Goal: Task Accomplishment & Management: Use online tool/utility

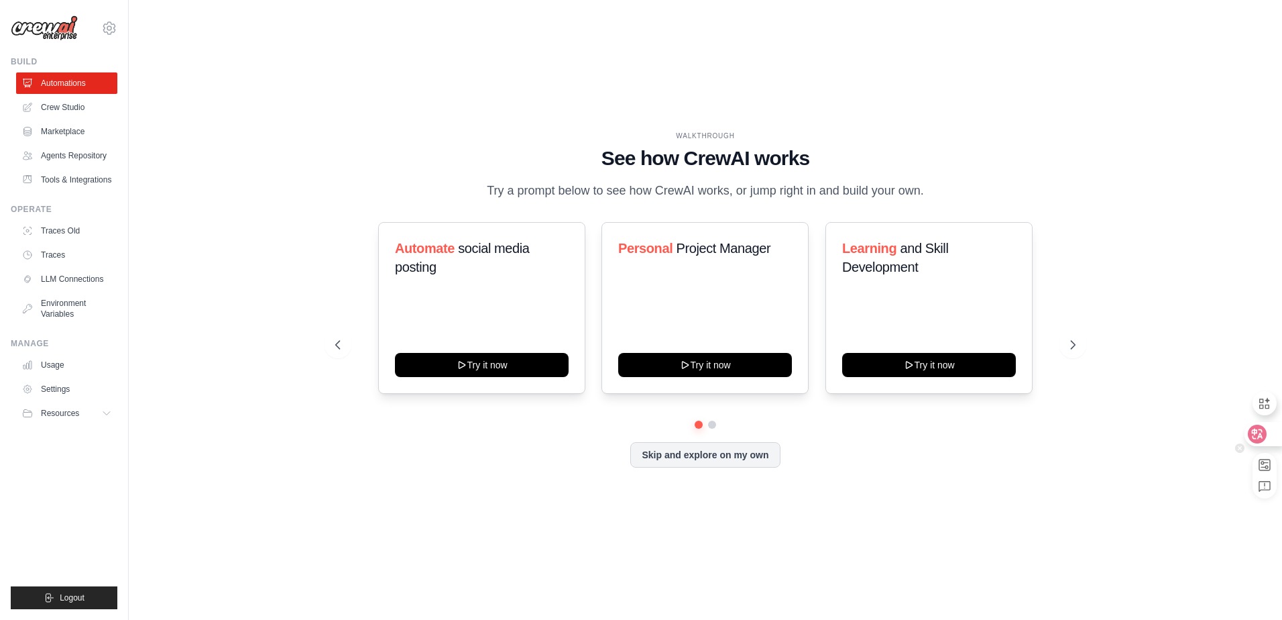
click at [1262, 429] on icon at bounding box center [1257, 433] width 13 height 13
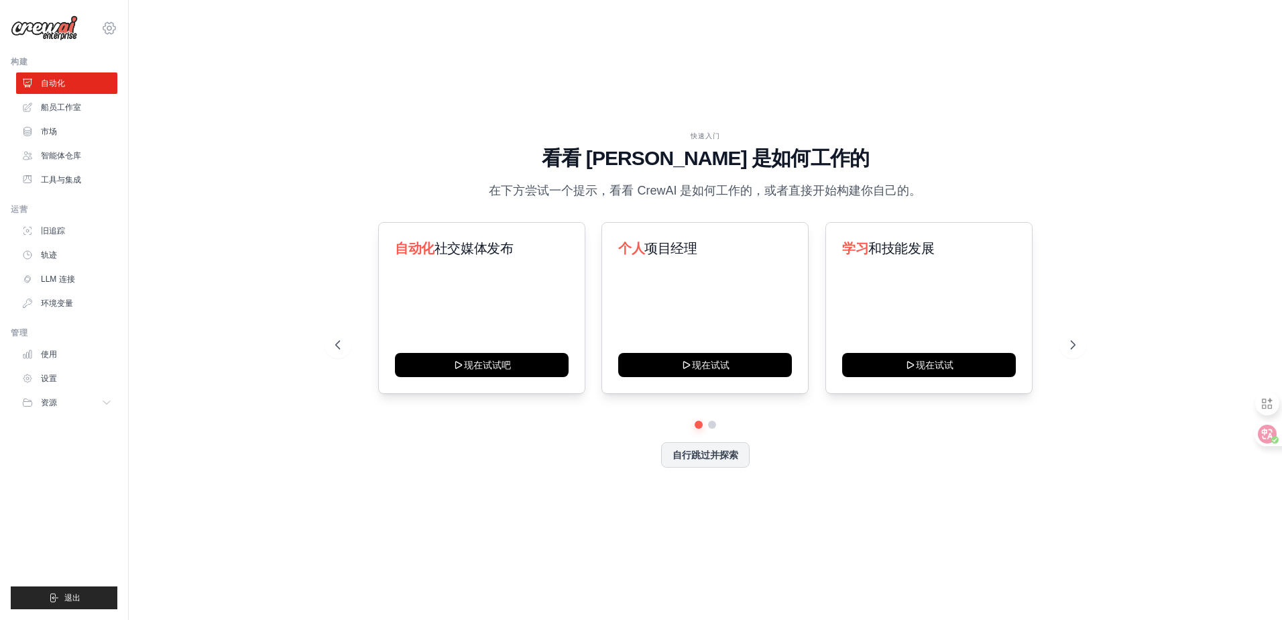
click at [115, 27] on icon at bounding box center [109, 28] width 16 height 16
click at [148, 86] on font "设置" at bounding box center [140, 83] width 19 height 11
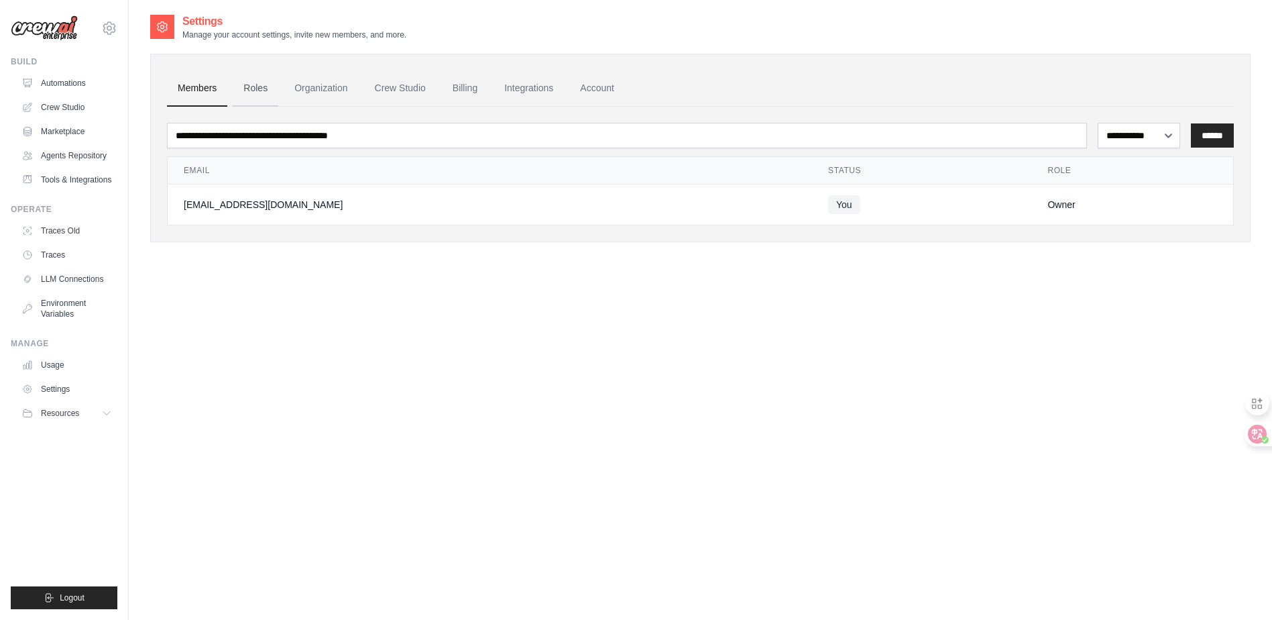
click at [255, 92] on link "Roles" at bounding box center [256, 88] width 46 height 36
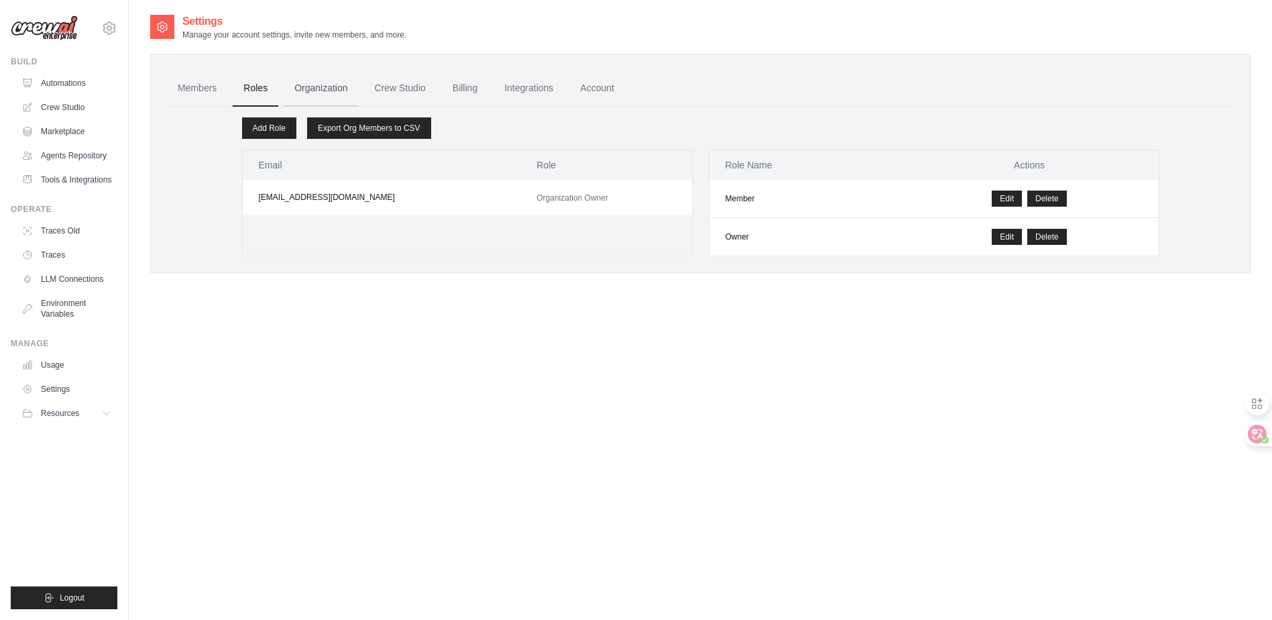
click at [343, 85] on link "Organization" at bounding box center [321, 88] width 74 height 36
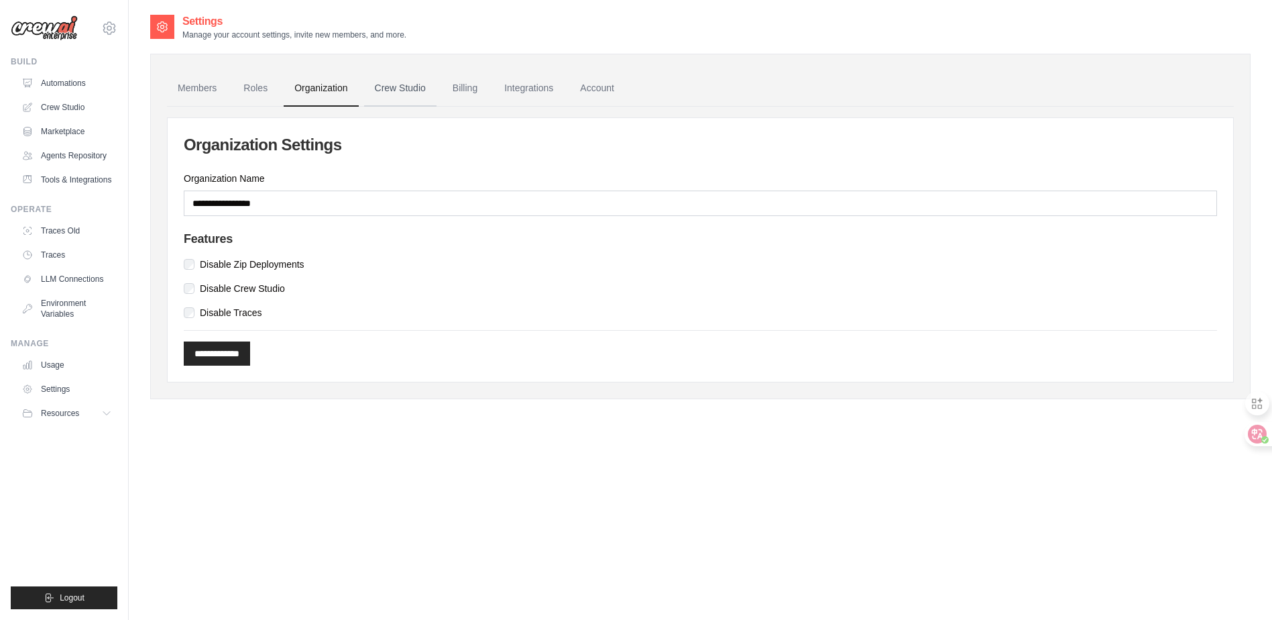
click at [402, 93] on link "Crew Studio" at bounding box center [400, 88] width 72 height 36
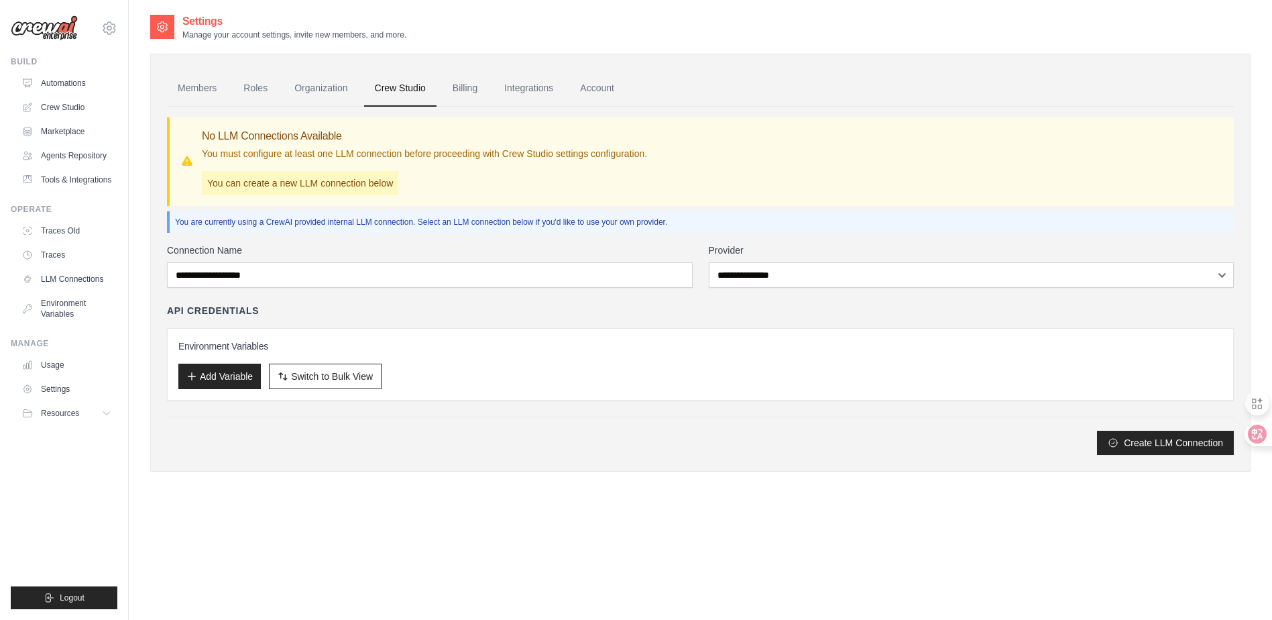
click at [473, 92] on link "Billing" at bounding box center [465, 88] width 46 height 36
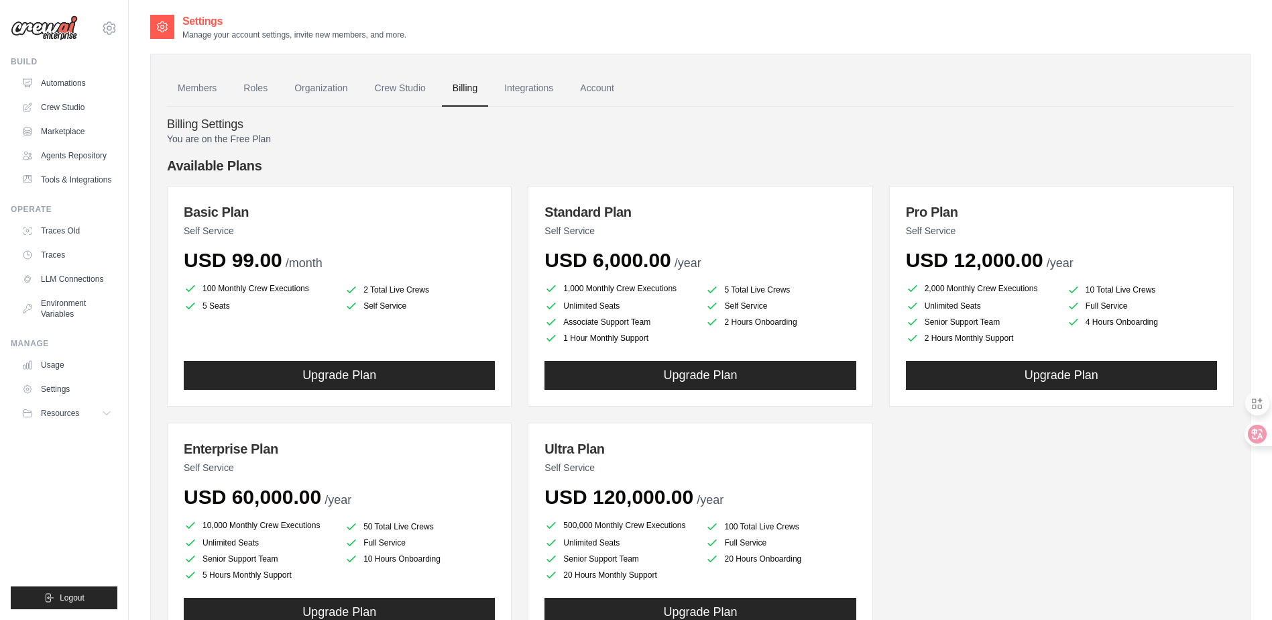
click at [550, 93] on link "Integrations" at bounding box center [529, 88] width 70 height 36
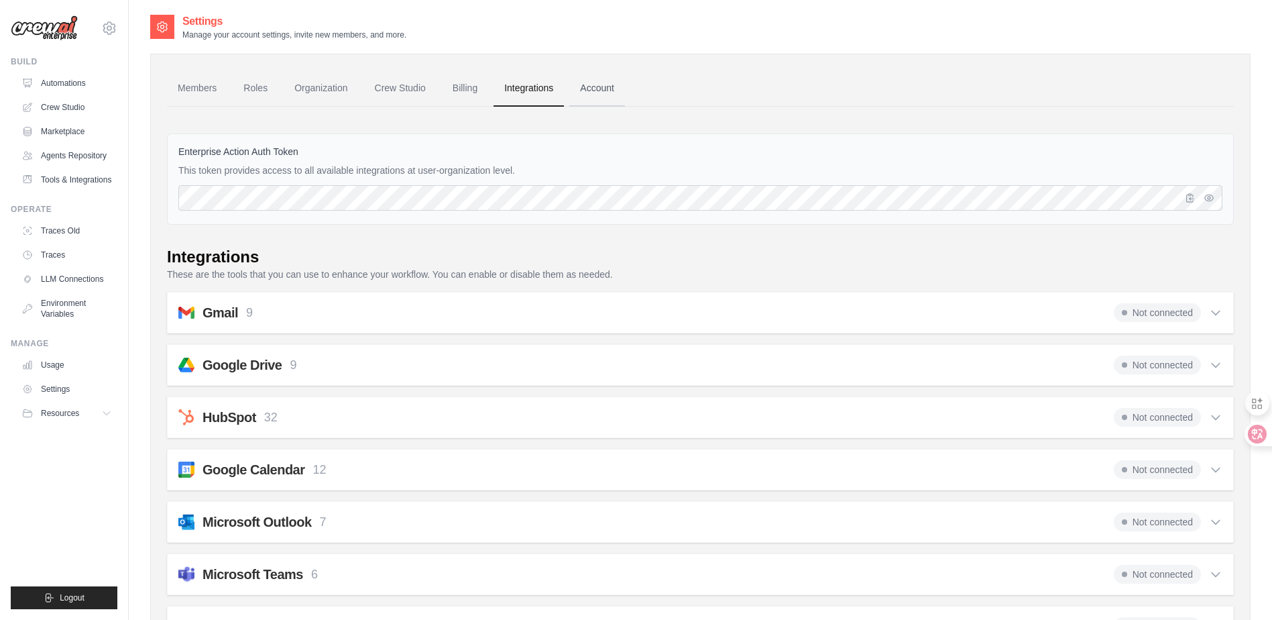
click at [625, 91] on link "Account" at bounding box center [597, 88] width 56 height 36
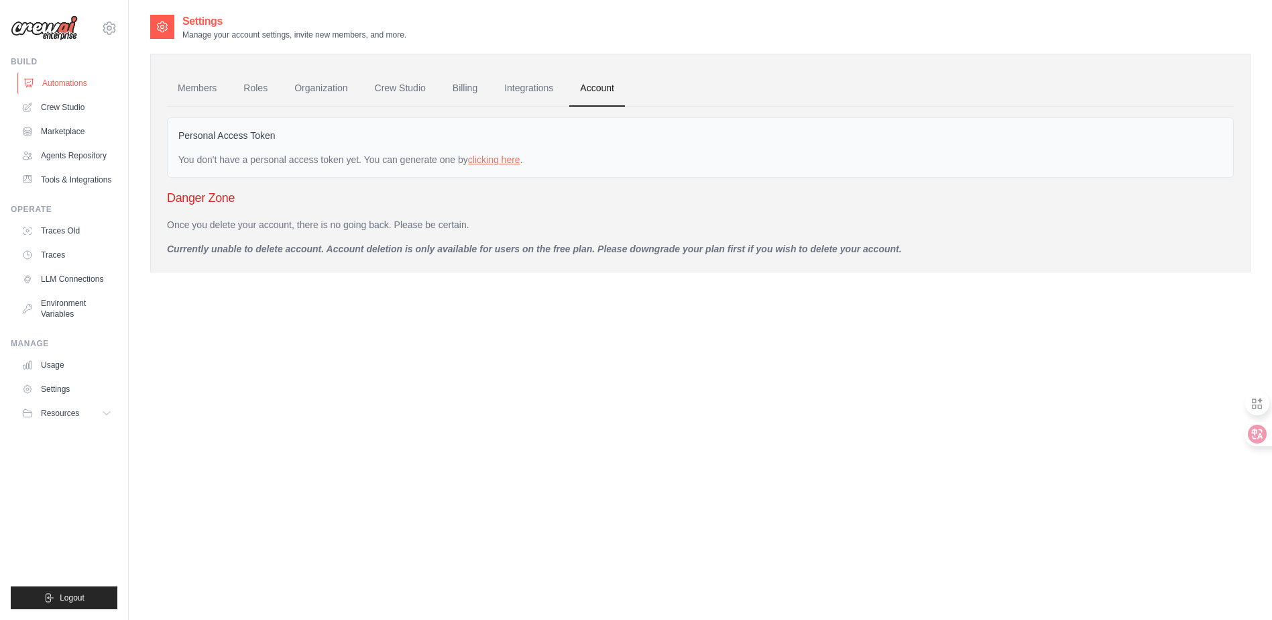
click at [56, 83] on link "Automations" at bounding box center [67, 82] width 101 height 21
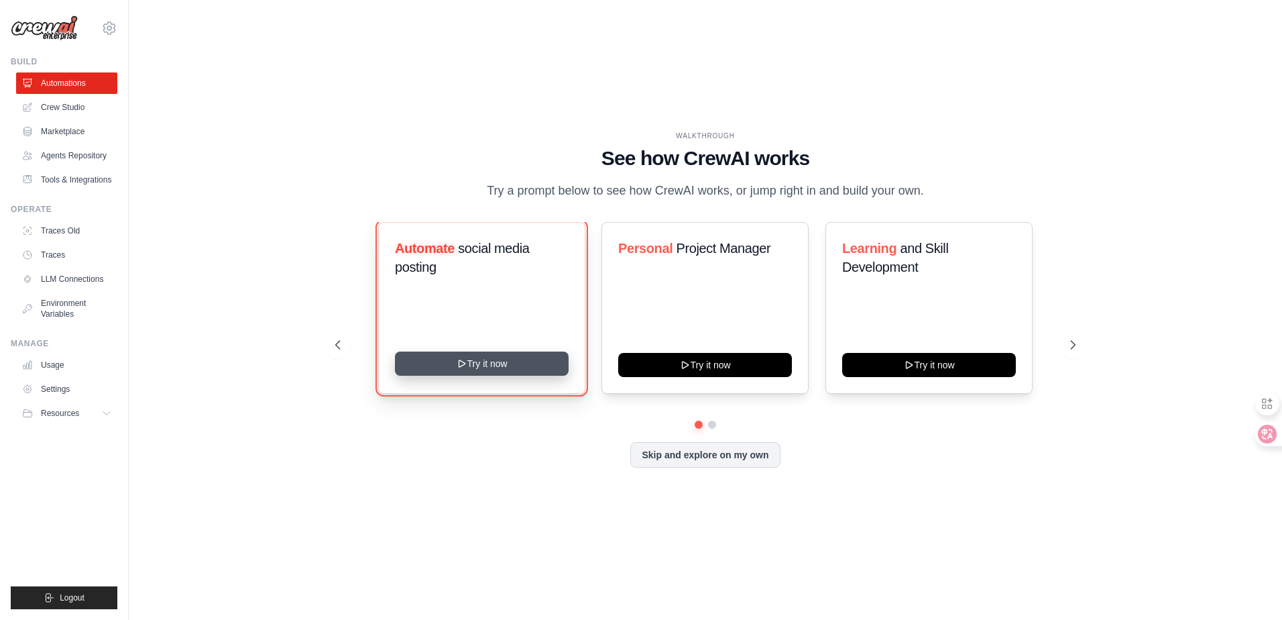
click at [509, 376] on button "Try it now" at bounding box center [482, 363] width 174 height 24
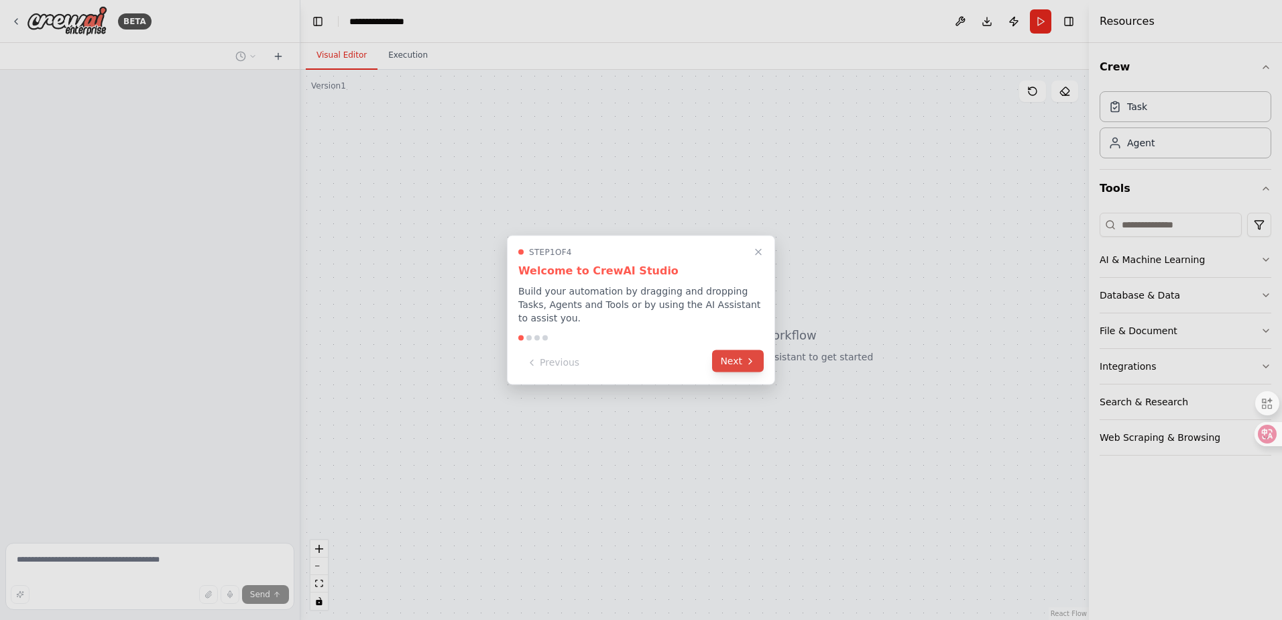
click at [733, 363] on button "Next" at bounding box center [738, 361] width 52 height 22
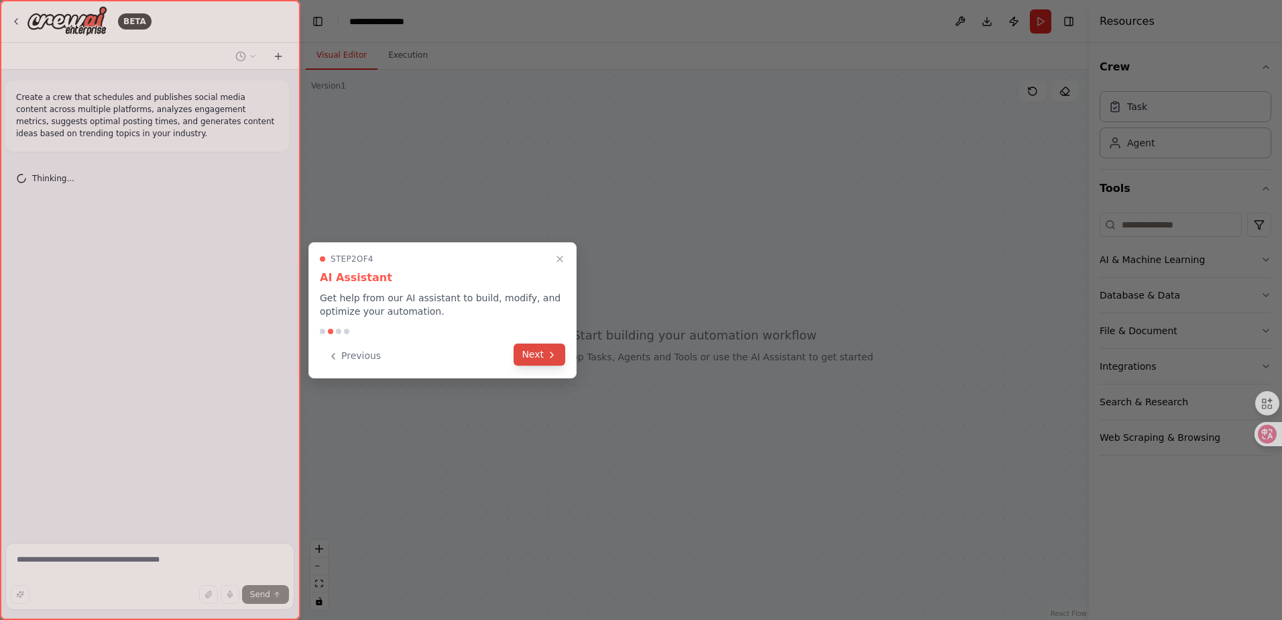
click at [546, 353] on button "Next" at bounding box center [540, 354] width 52 height 22
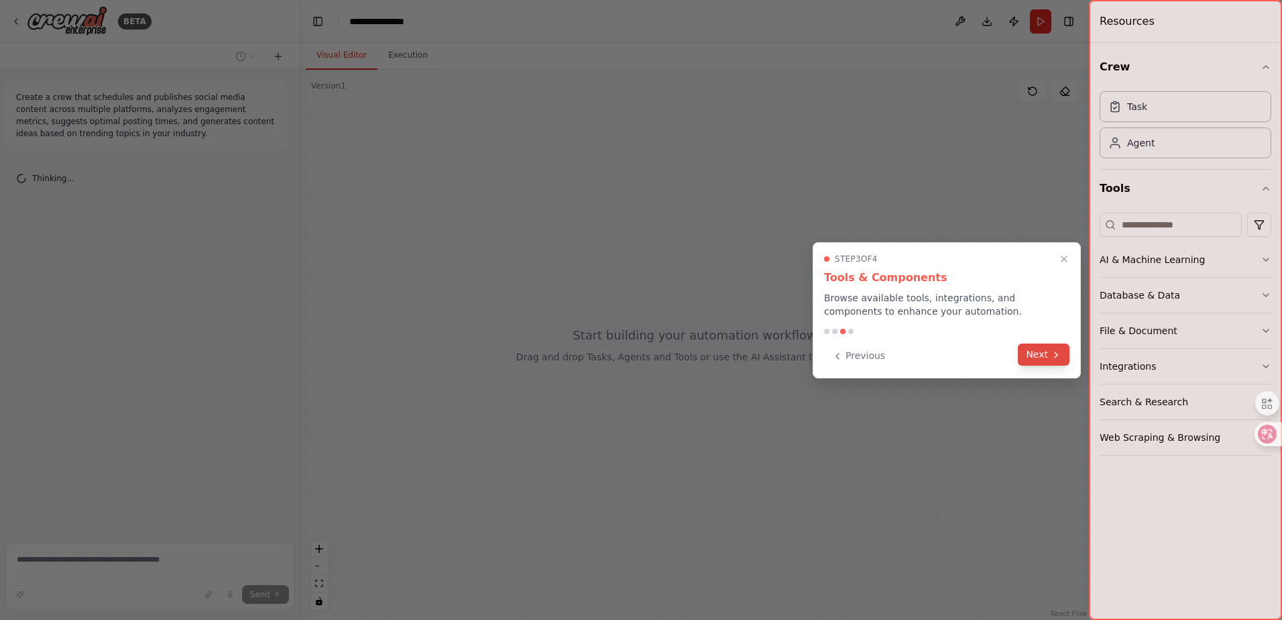
click at [1029, 355] on button "Next" at bounding box center [1044, 354] width 52 height 22
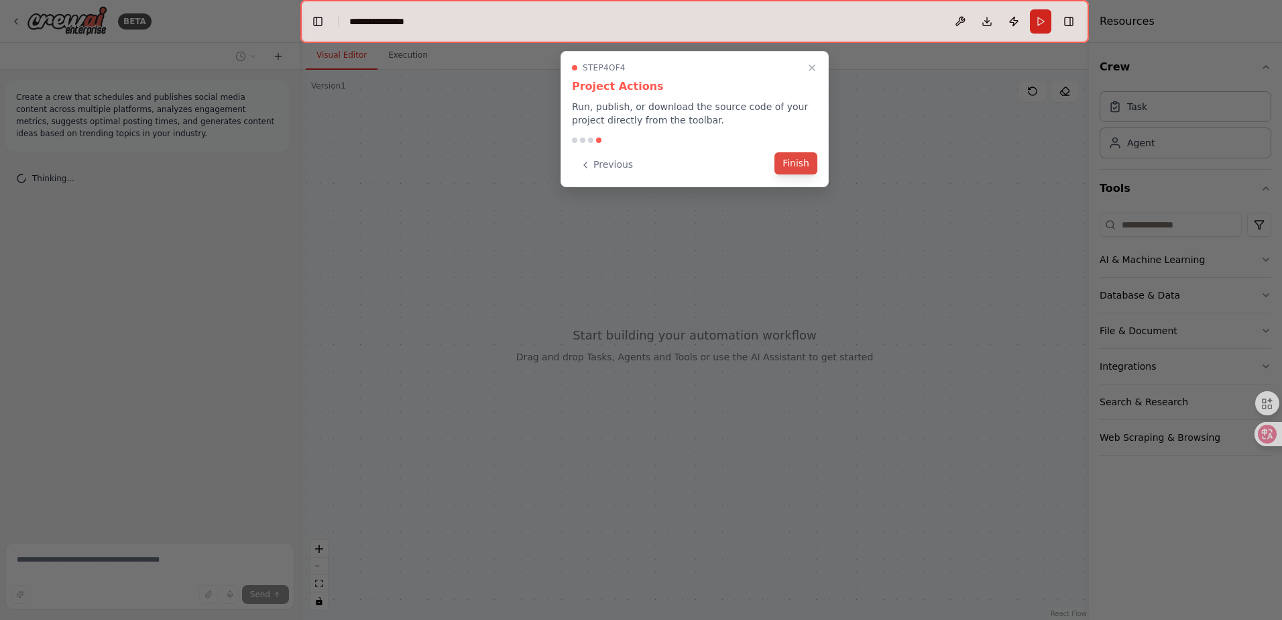
click at [794, 156] on button "Finish" at bounding box center [796, 163] width 43 height 22
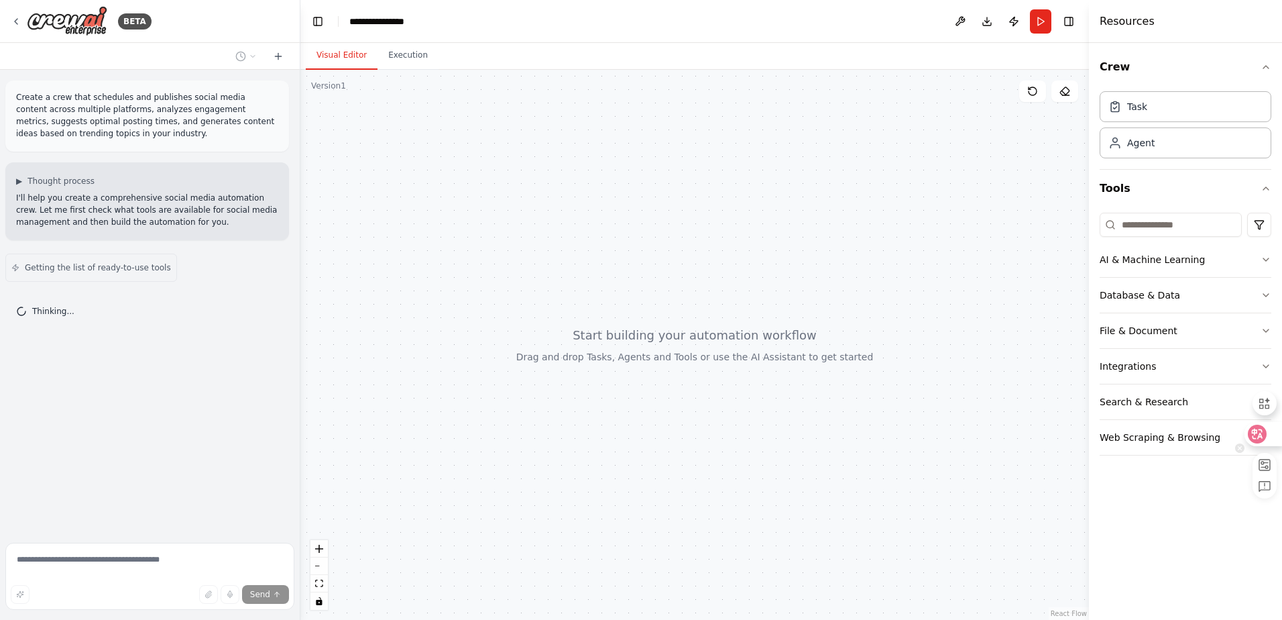
click at [1267, 435] on div at bounding box center [1263, 434] width 36 height 24
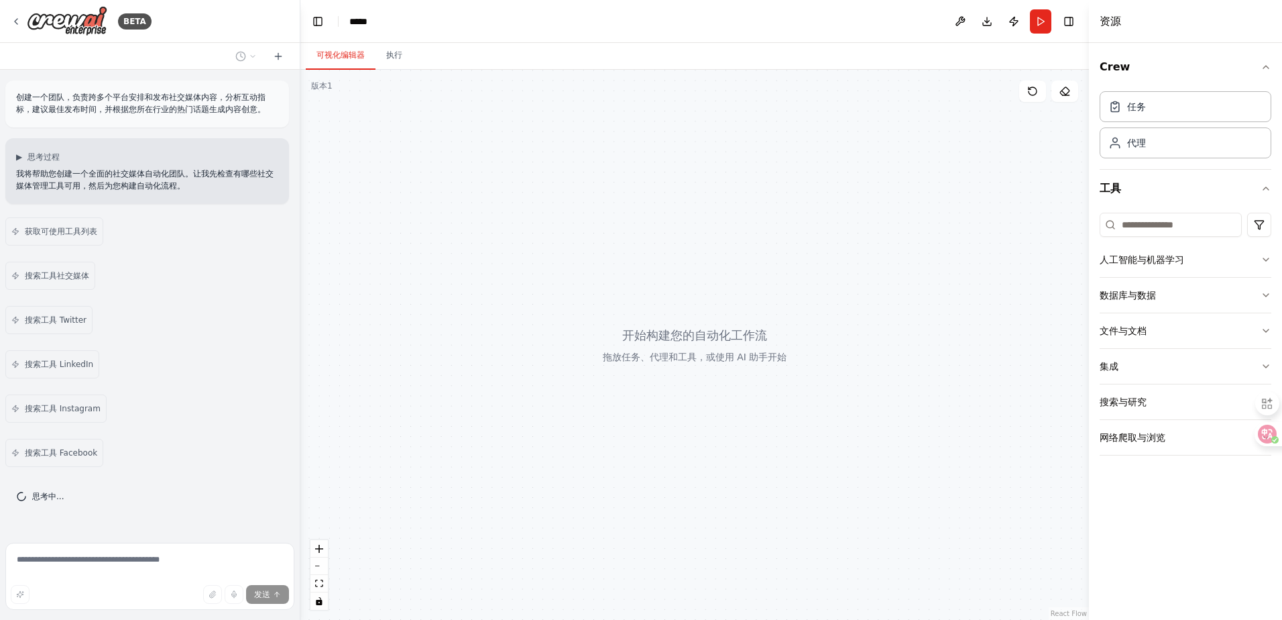
drag, startPoint x: 694, startPoint y: 346, endPoint x: 595, endPoint y: 318, distance: 103.2
click at [588, 319] on div at bounding box center [694, 345] width 789 height 550
drag, startPoint x: 662, startPoint y: 339, endPoint x: 668, endPoint y: 343, distance: 7.3
click at [665, 341] on div at bounding box center [694, 345] width 789 height 550
click at [705, 376] on div at bounding box center [694, 345] width 789 height 550
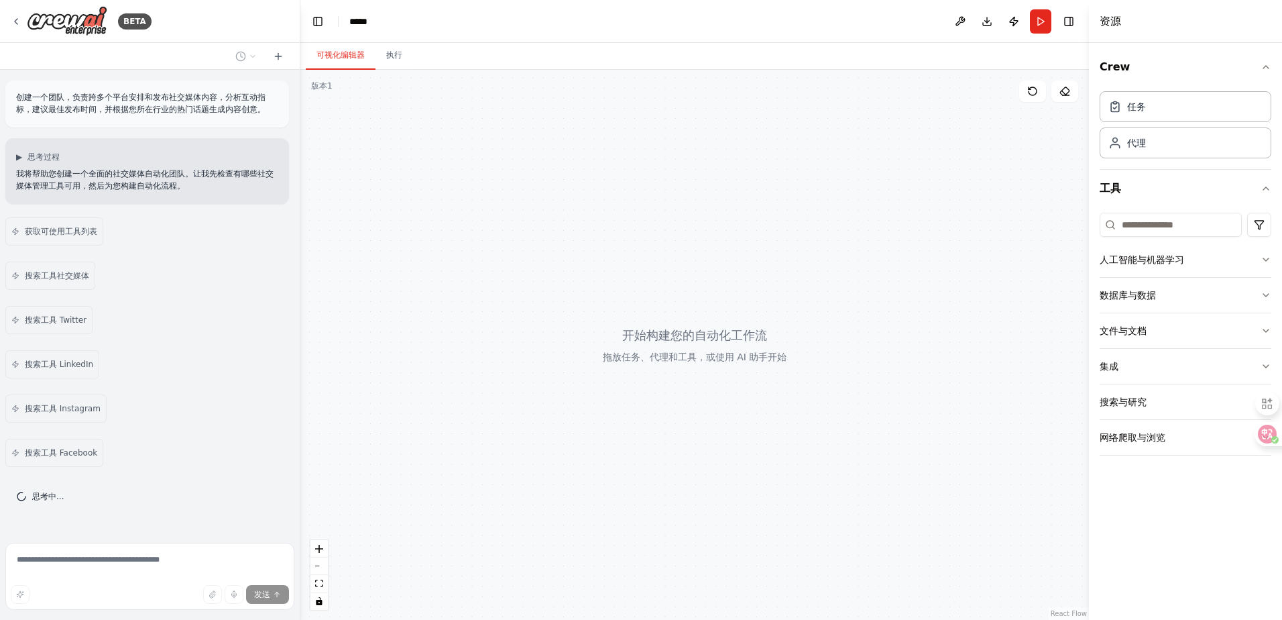
drag, startPoint x: 743, startPoint y: 390, endPoint x: 785, endPoint y: 388, distance: 42.3
click at [776, 393] on div at bounding box center [694, 345] width 789 height 550
drag, startPoint x: 598, startPoint y: 386, endPoint x: 674, endPoint y: 280, distance: 129.7
click at [683, 279] on div at bounding box center [694, 345] width 789 height 550
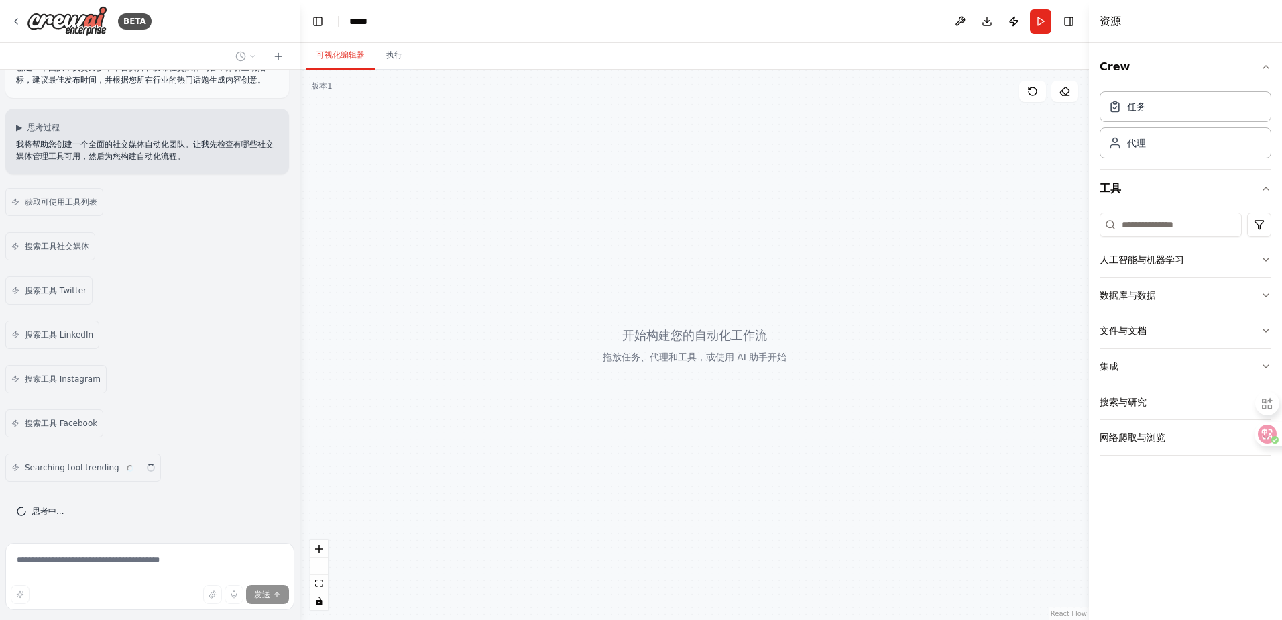
drag, startPoint x: 667, startPoint y: 290, endPoint x: 563, endPoint y: 304, distance: 104.8
click at [563, 304] on div at bounding box center [694, 345] width 789 height 550
drag, startPoint x: 651, startPoint y: 350, endPoint x: 569, endPoint y: 346, distance: 81.9
click at [606, 354] on div at bounding box center [694, 345] width 789 height 550
click at [626, 270] on div at bounding box center [694, 345] width 789 height 550
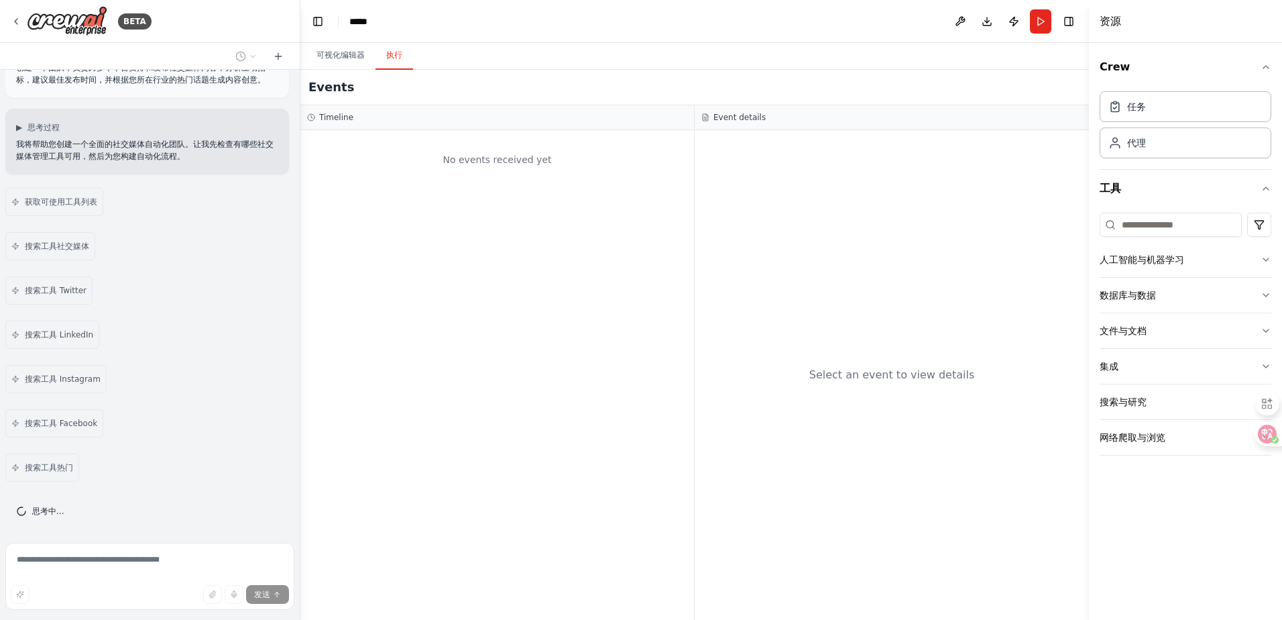
click at [391, 68] on button "执行" at bounding box center [395, 56] width 38 height 28
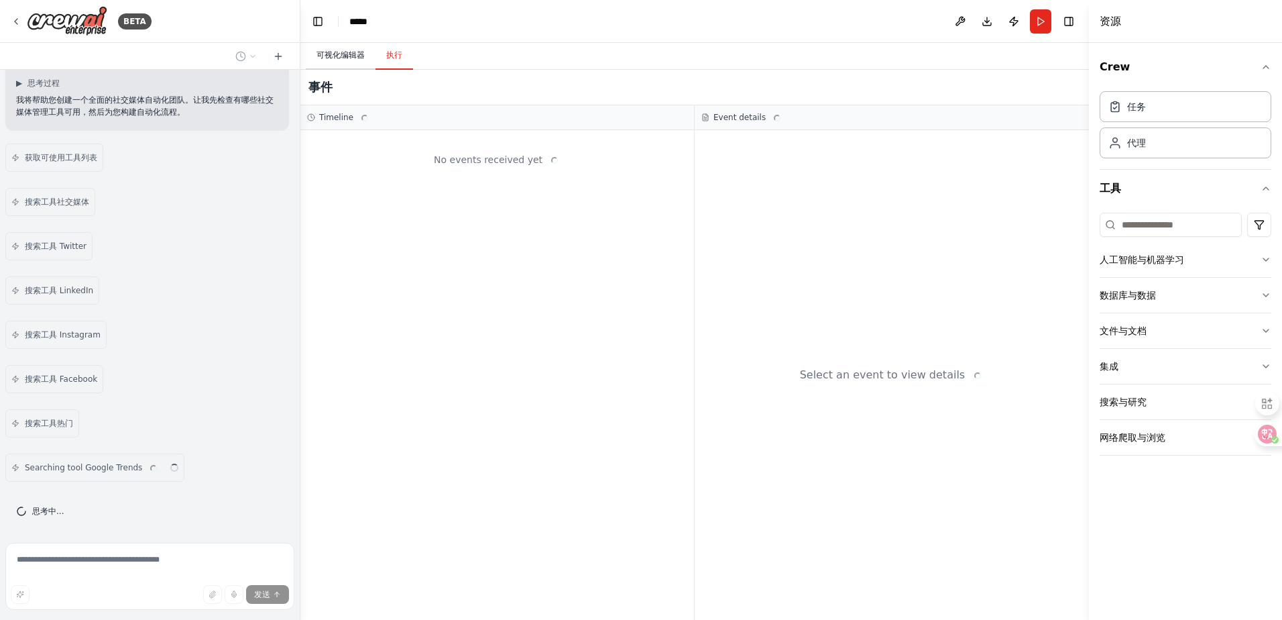
click at [345, 58] on font "可视化编辑器" at bounding box center [341, 54] width 48 height 9
click at [410, 64] on button "执行" at bounding box center [395, 56] width 38 height 28
click at [339, 54] on font "可视化编辑器" at bounding box center [341, 54] width 48 height 9
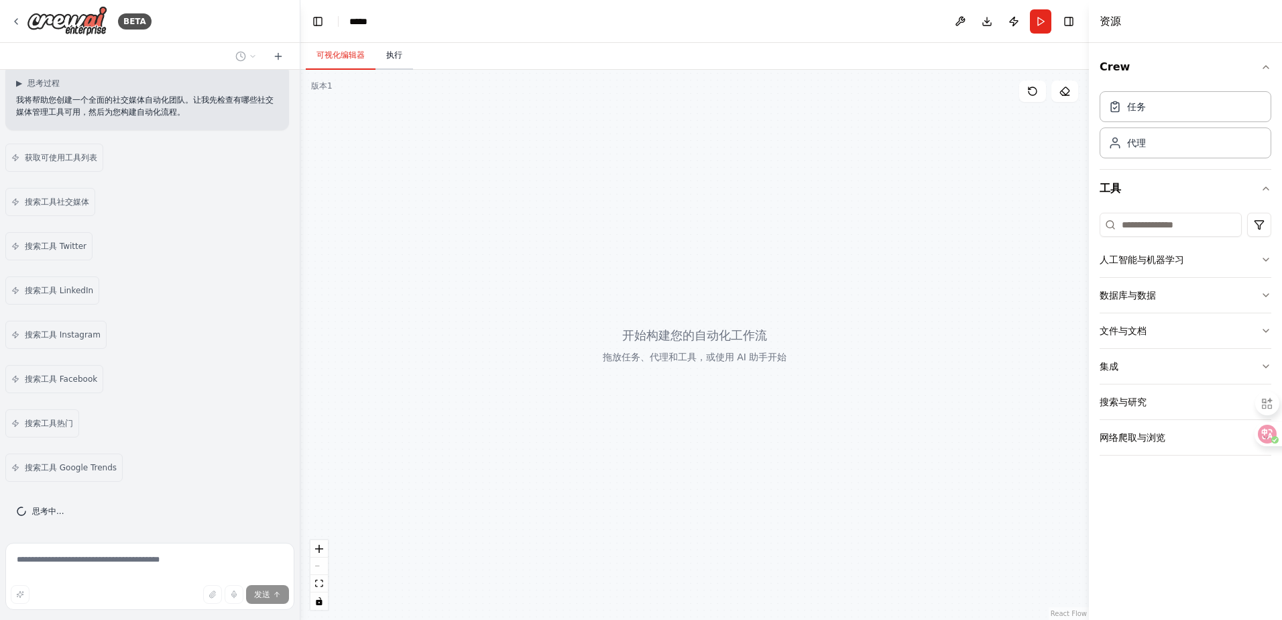
click at [391, 56] on font "执行" at bounding box center [394, 54] width 16 height 9
click at [341, 56] on font "可视化编辑器" at bounding box center [341, 54] width 48 height 9
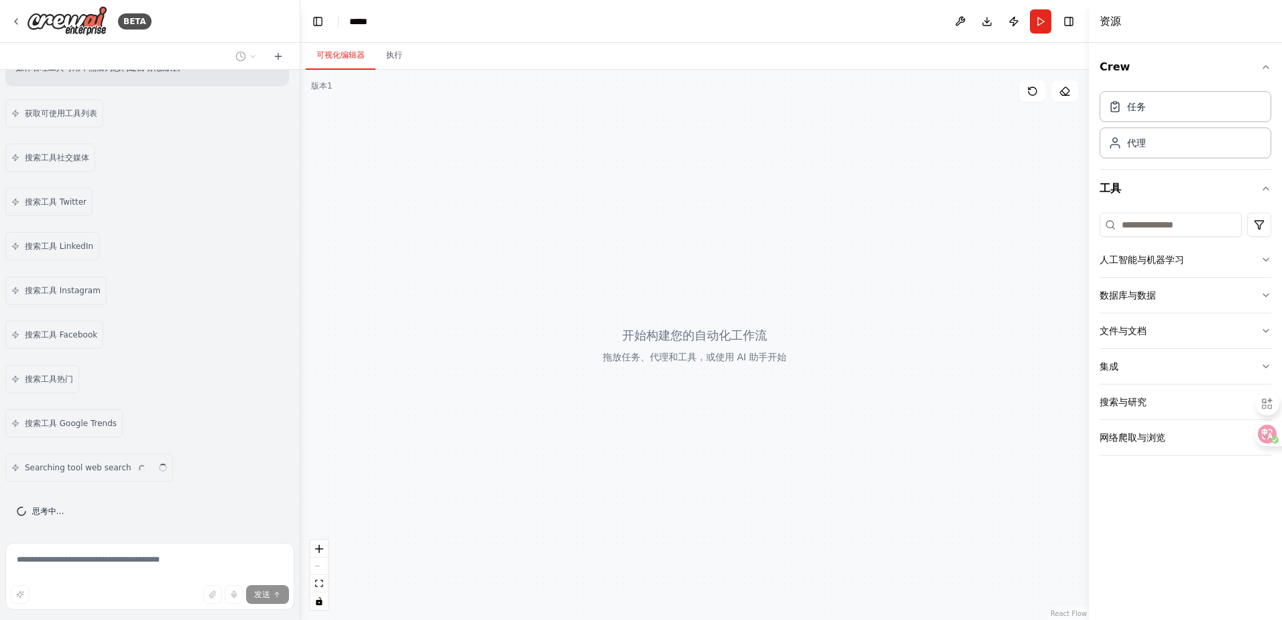
click at [958, 185] on div at bounding box center [694, 345] width 789 height 550
click at [1179, 122] on div "任务 代理" at bounding box center [1186, 122] width 172 height 72
click at [1166, 156] on div "代理" at bounding box center [1186, 142] width 172 height 31
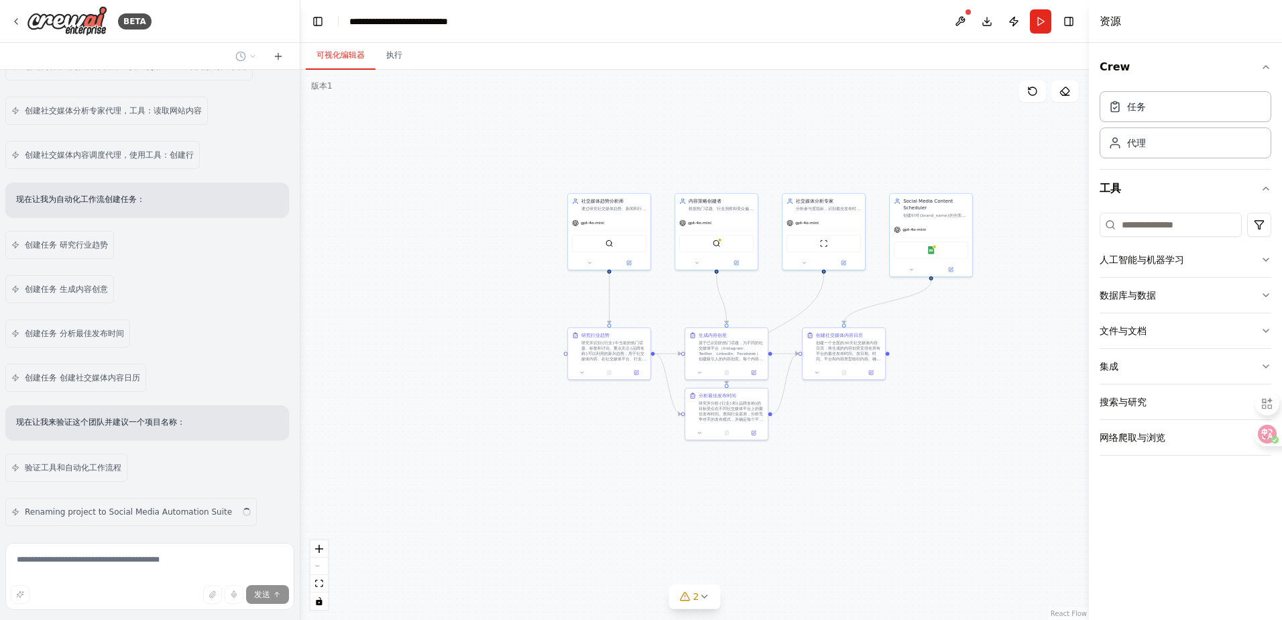
scroll to position [1074, 0]
